Goal: Information Seeking & Learning: Learn about a topic

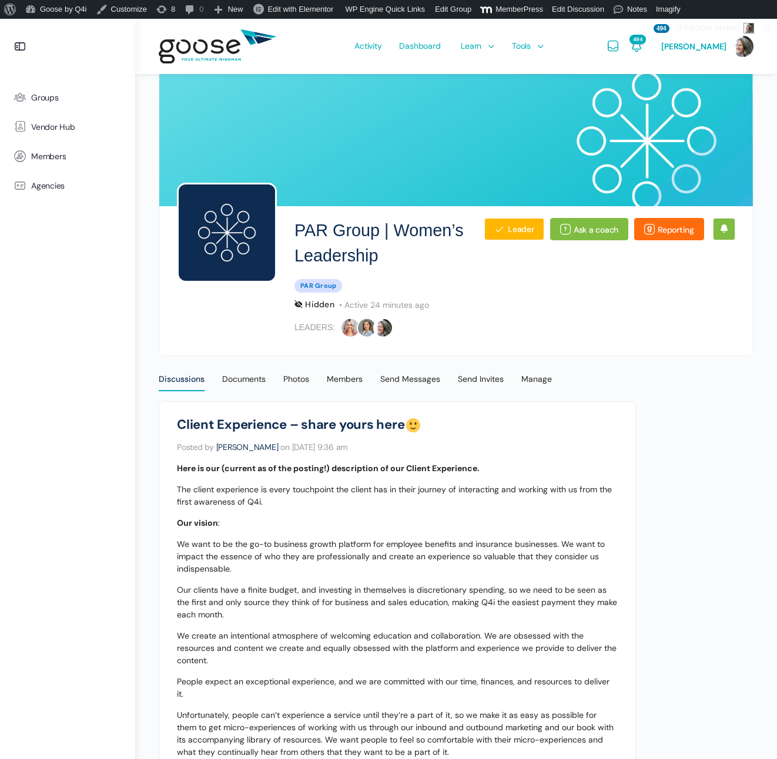
scroll to position [2318, 0]
